Goal: Information Seeking & Learning: Find specific page/section

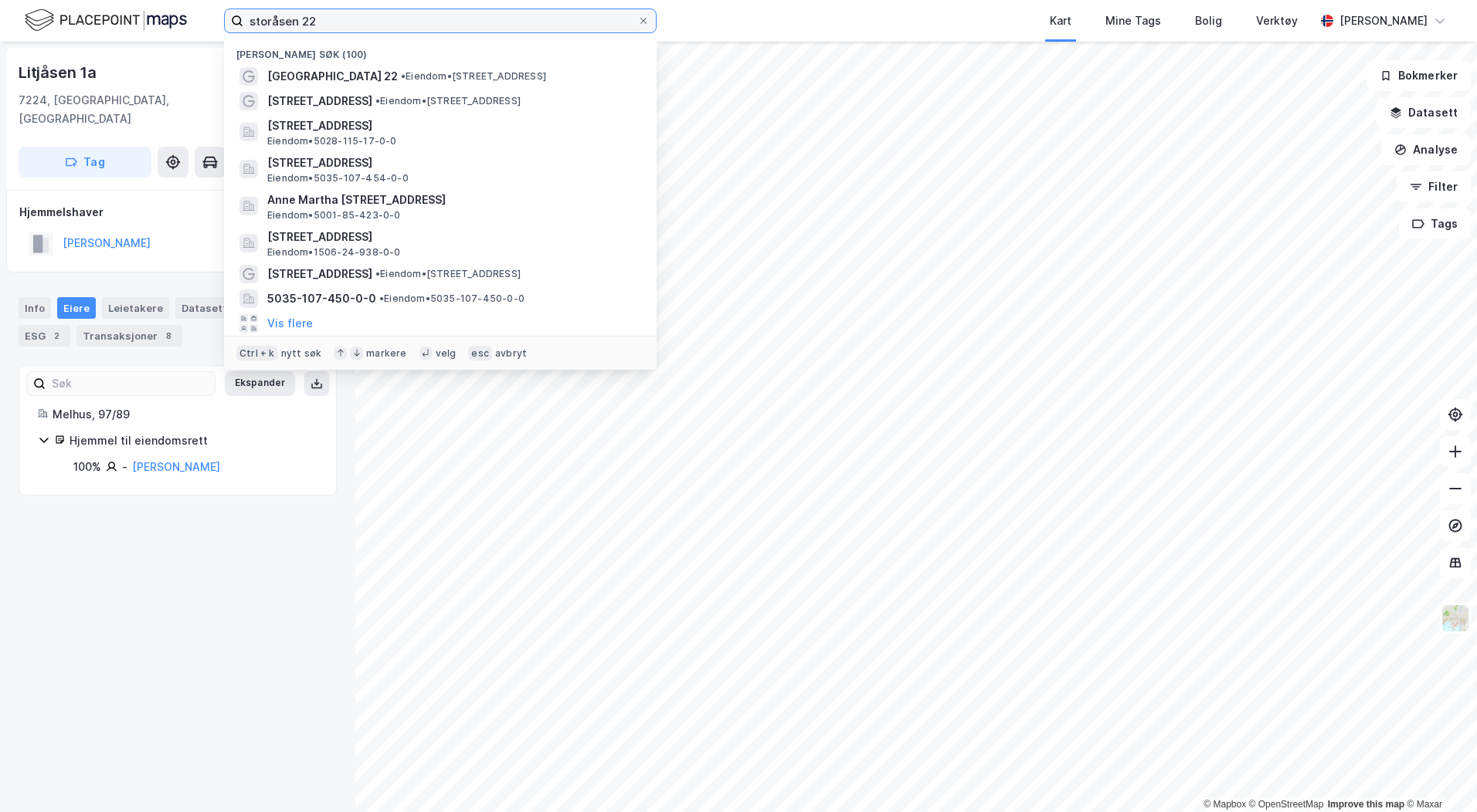
click at [313, 9] on input "storåsen 22" at bounding box center [440, 20] width 394 height 23
click at [314, 16] on input "storåsen 22" at bounding box center [440, 20] width 394 height 23
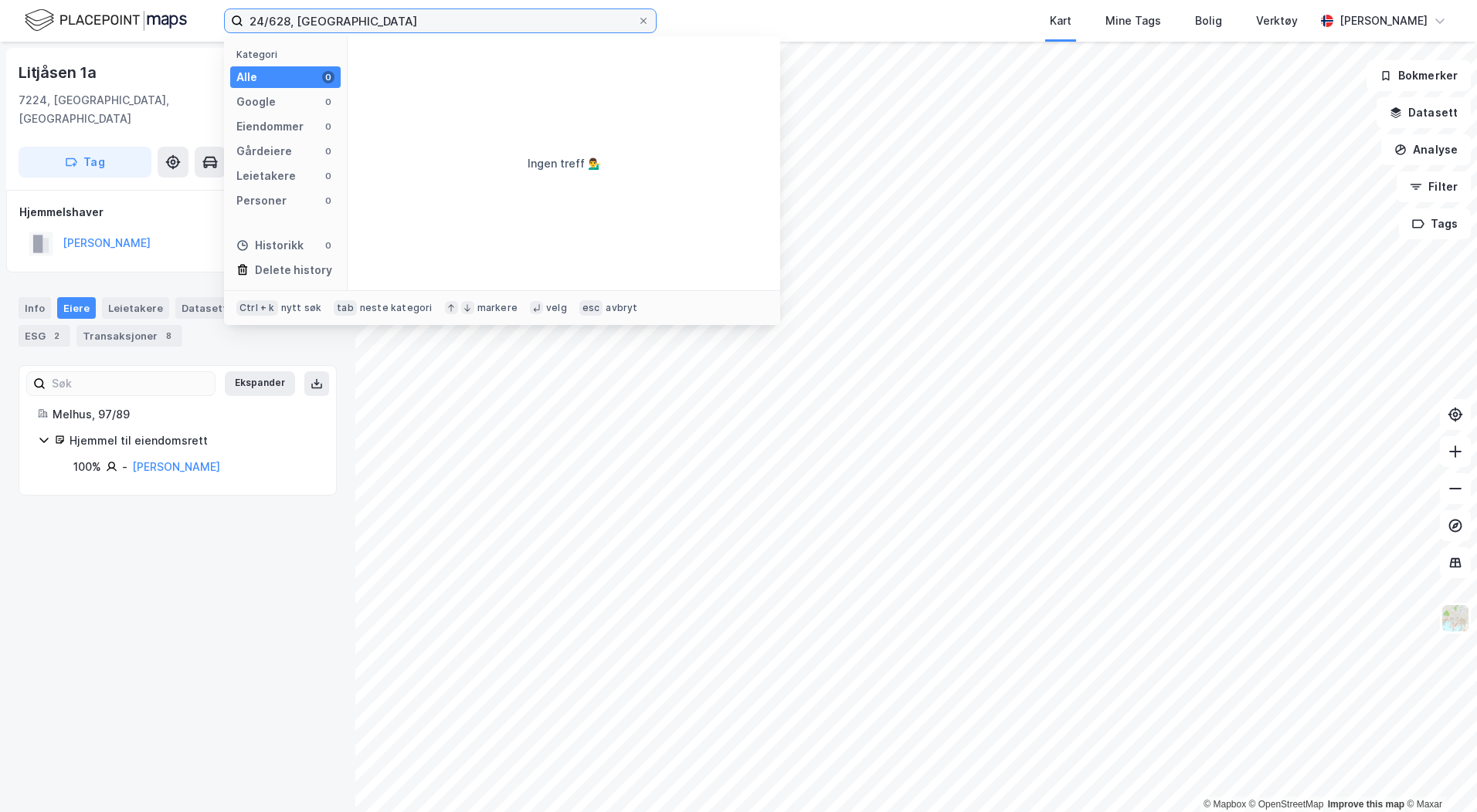
click at [290, 20] on input "24/628, [GEOGRAPHIC_DATA]" at bounding box center [440, 20] width 394 height 23
type input "24/938, [GEOGRAPHIC_DATA]"
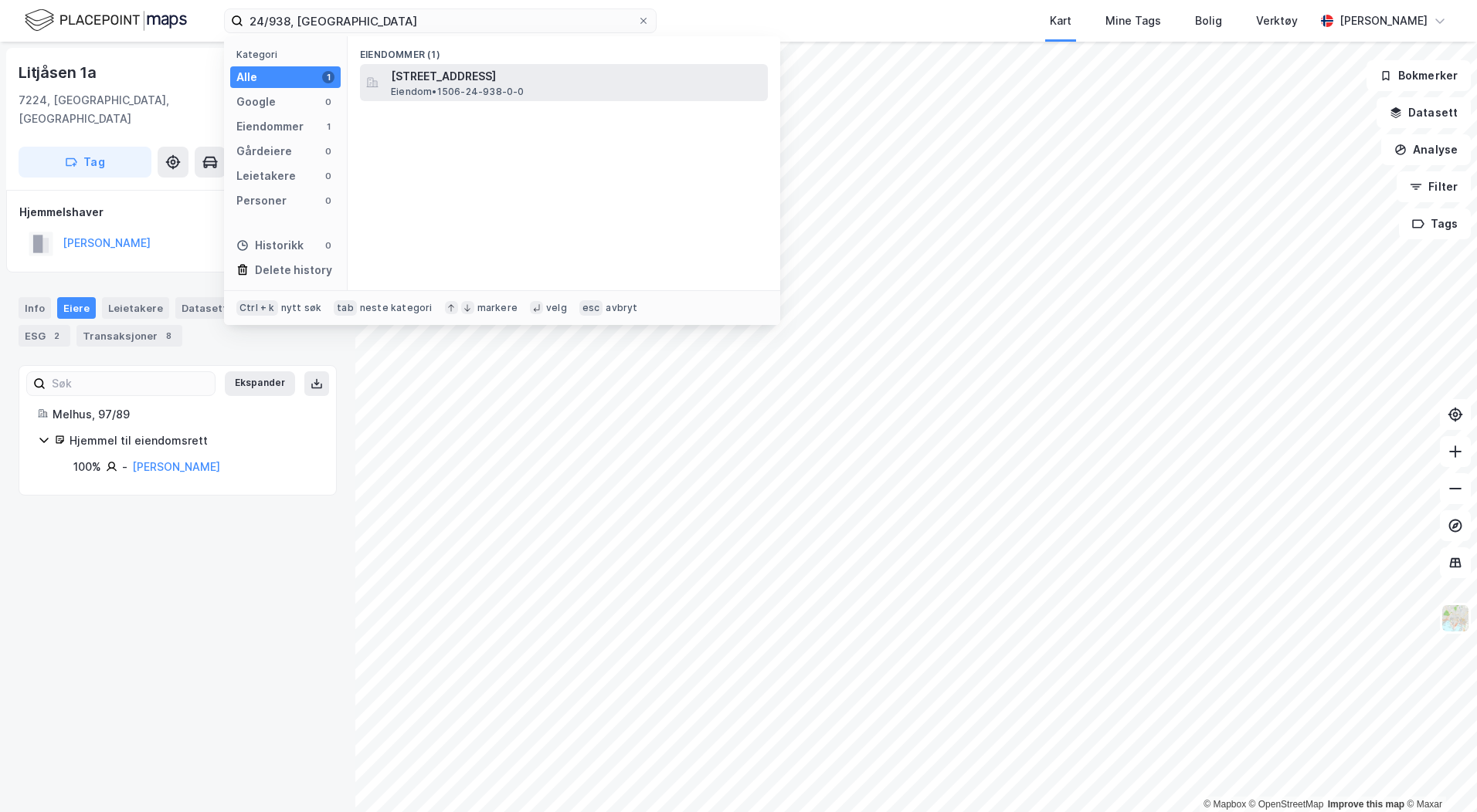
click at [442, 87] on span "Eiendom • 1506-24-938-0-0" at bounding box center [457, 91] width 133 height 12
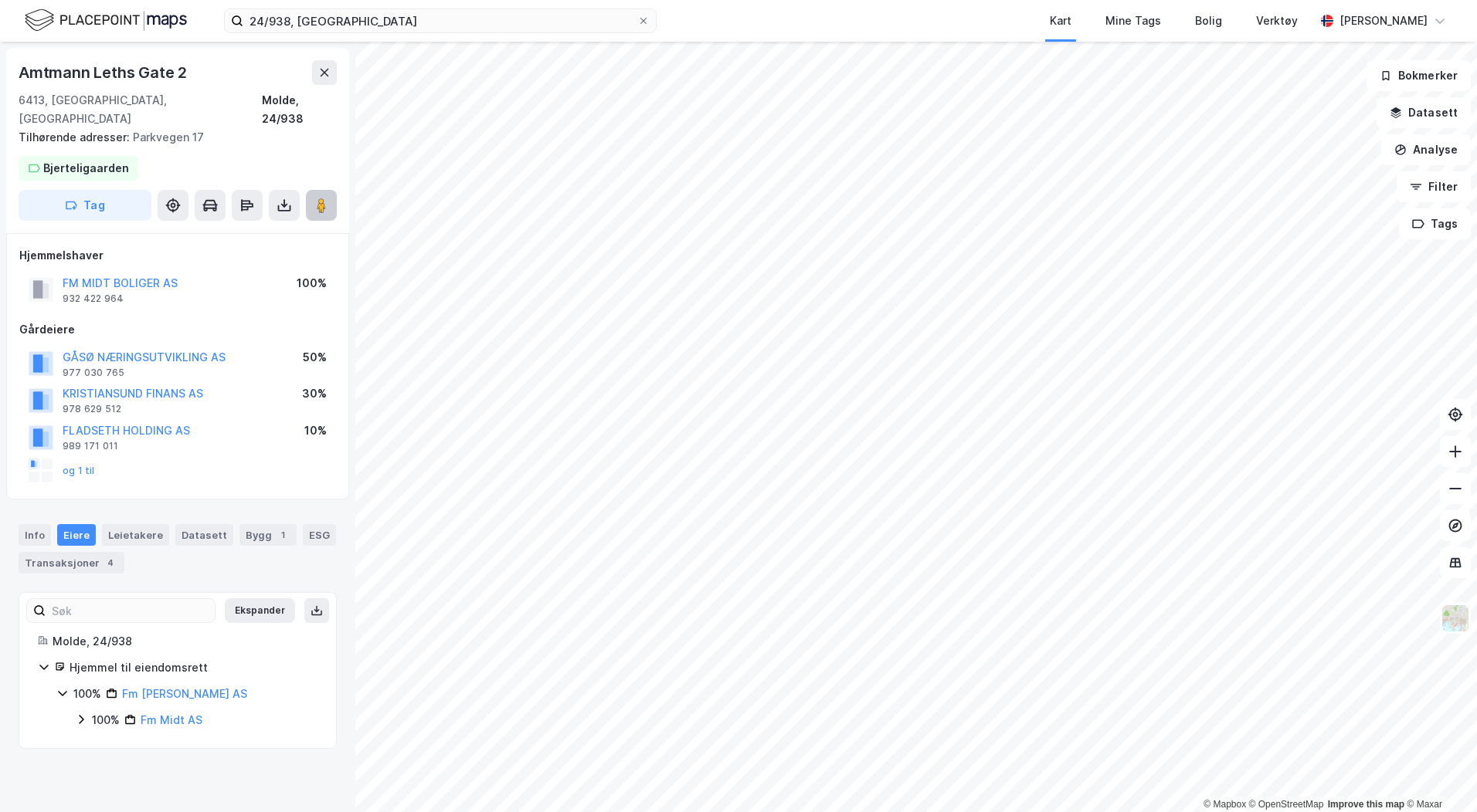
click at [317, 198] on image at bounding box center [321, 206] width 9 height 16
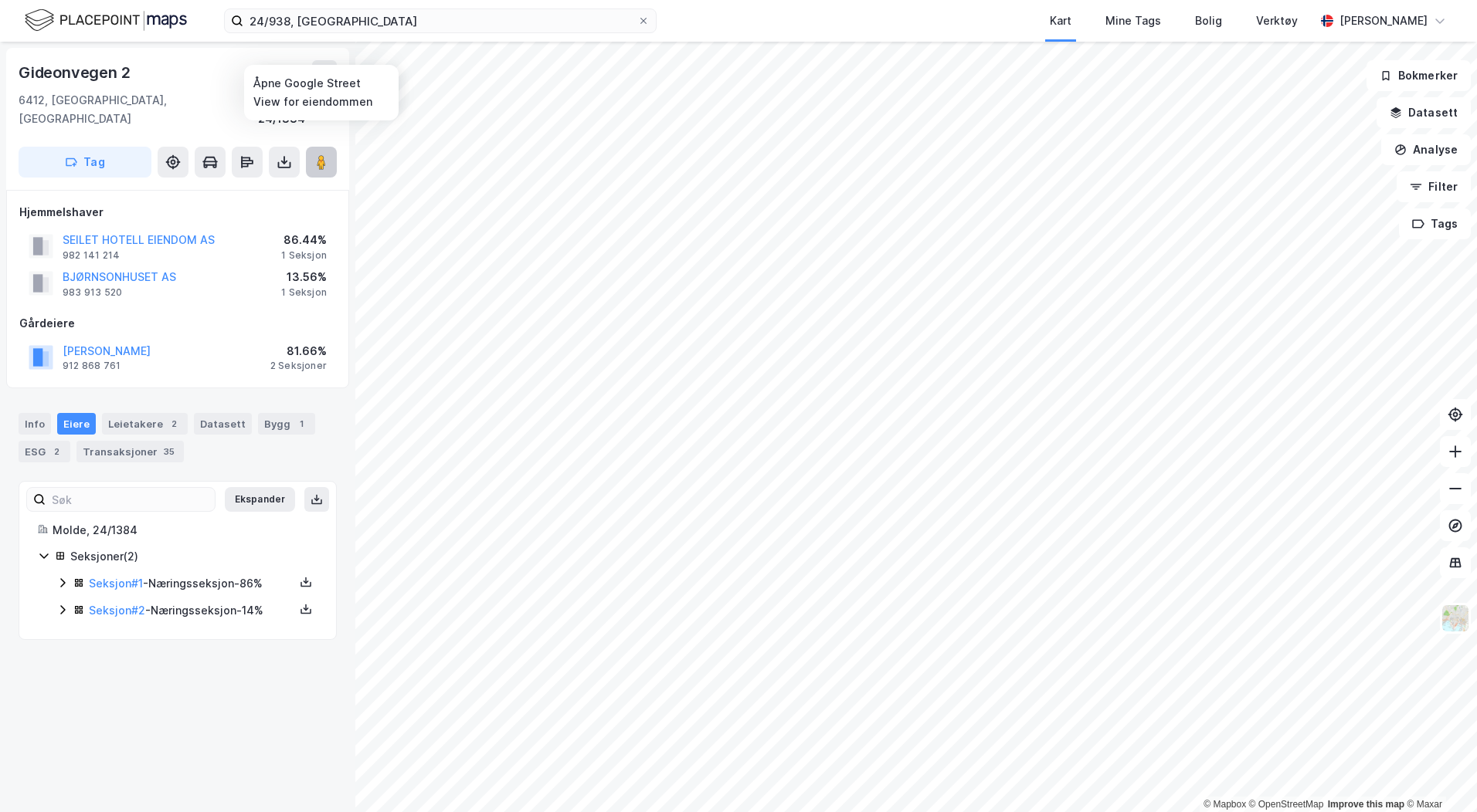
click at [321, 154] on image at bounding box center [321, 162] width 9 height 16
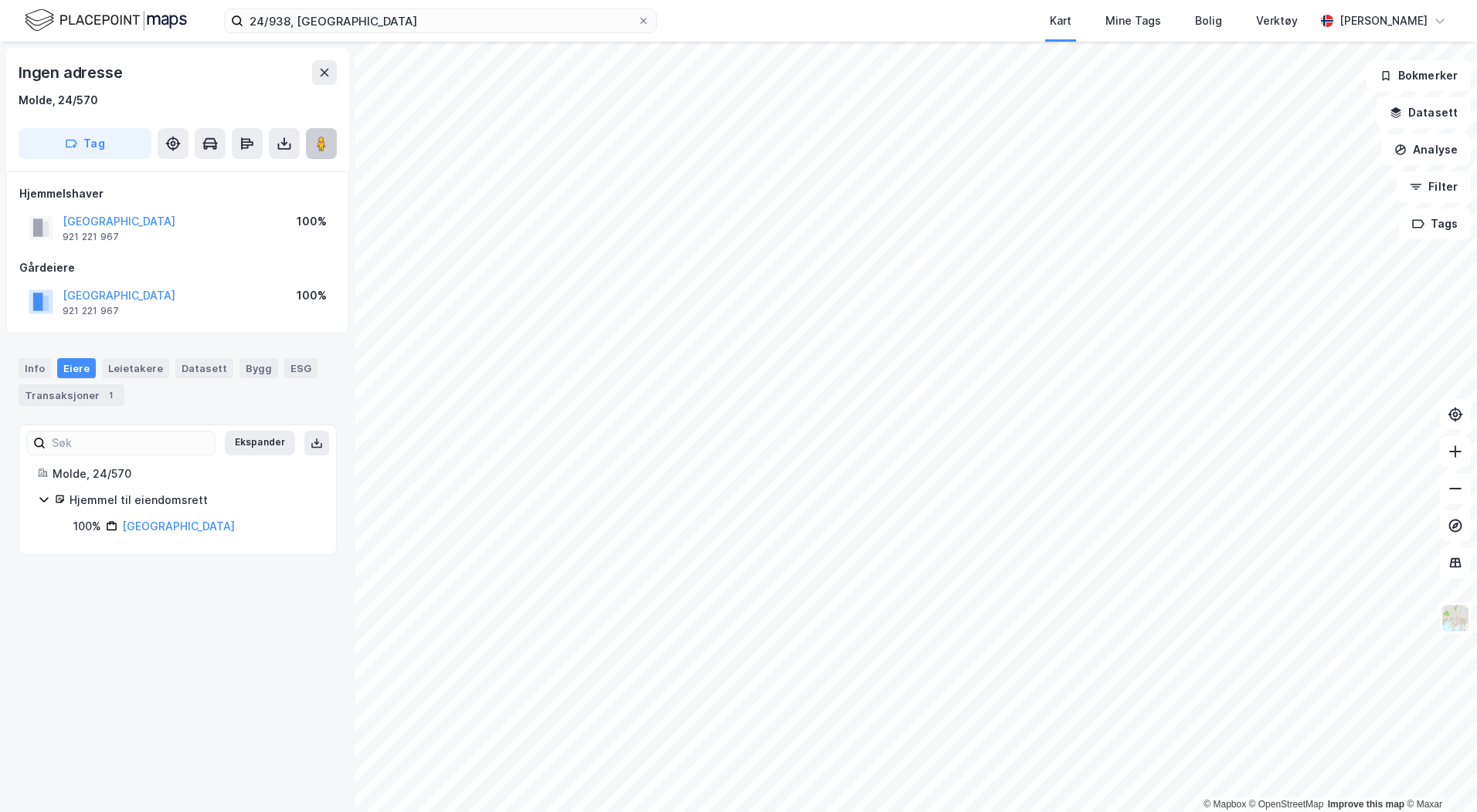
click at [308, 147] on button at bounding box center [321, 143] width 31 height 31
